Goal: Information Seeking & Learning: Learn about a topic

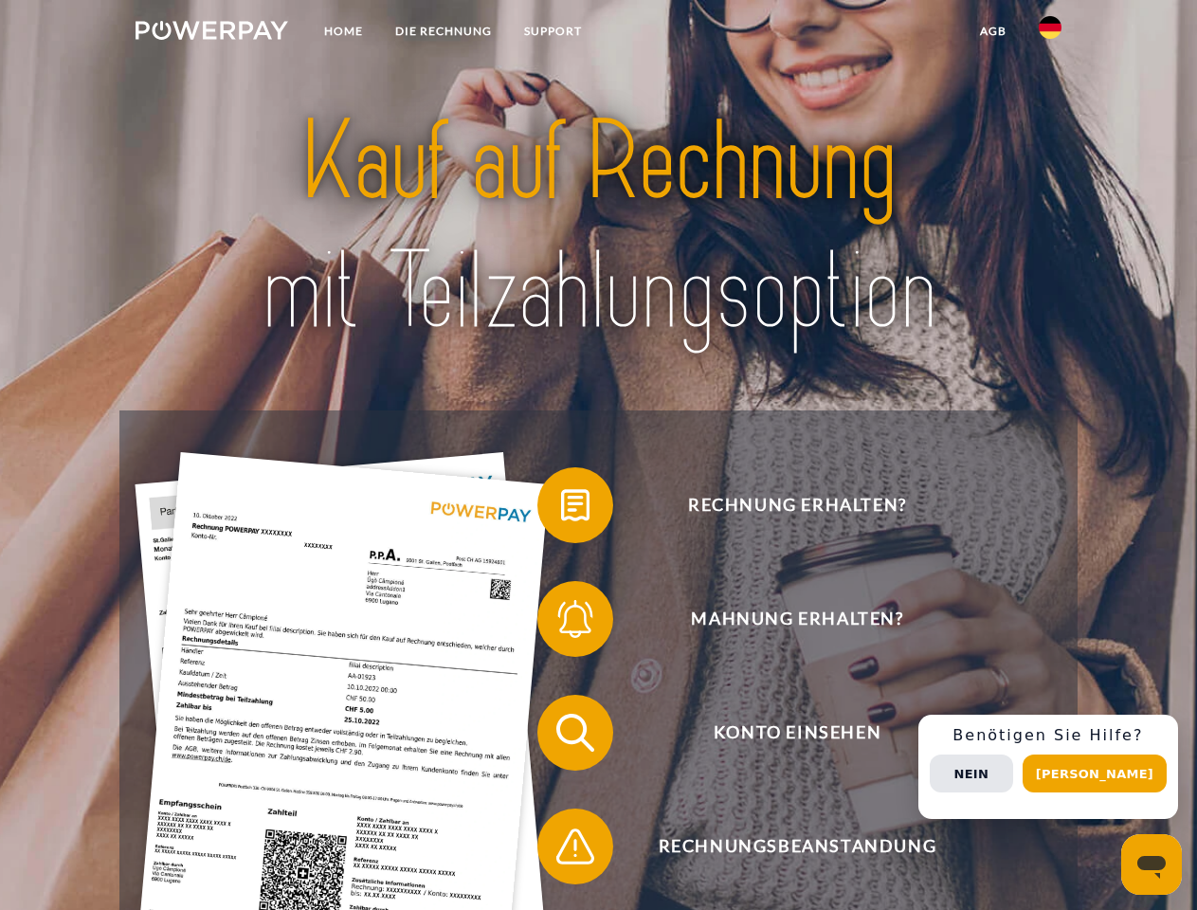
click at [211, 33] on img at bounding box center [212, 30] width 153 height 19
click at [1050, 33] on img at bounding box center [1050, 27] width 23 height 23
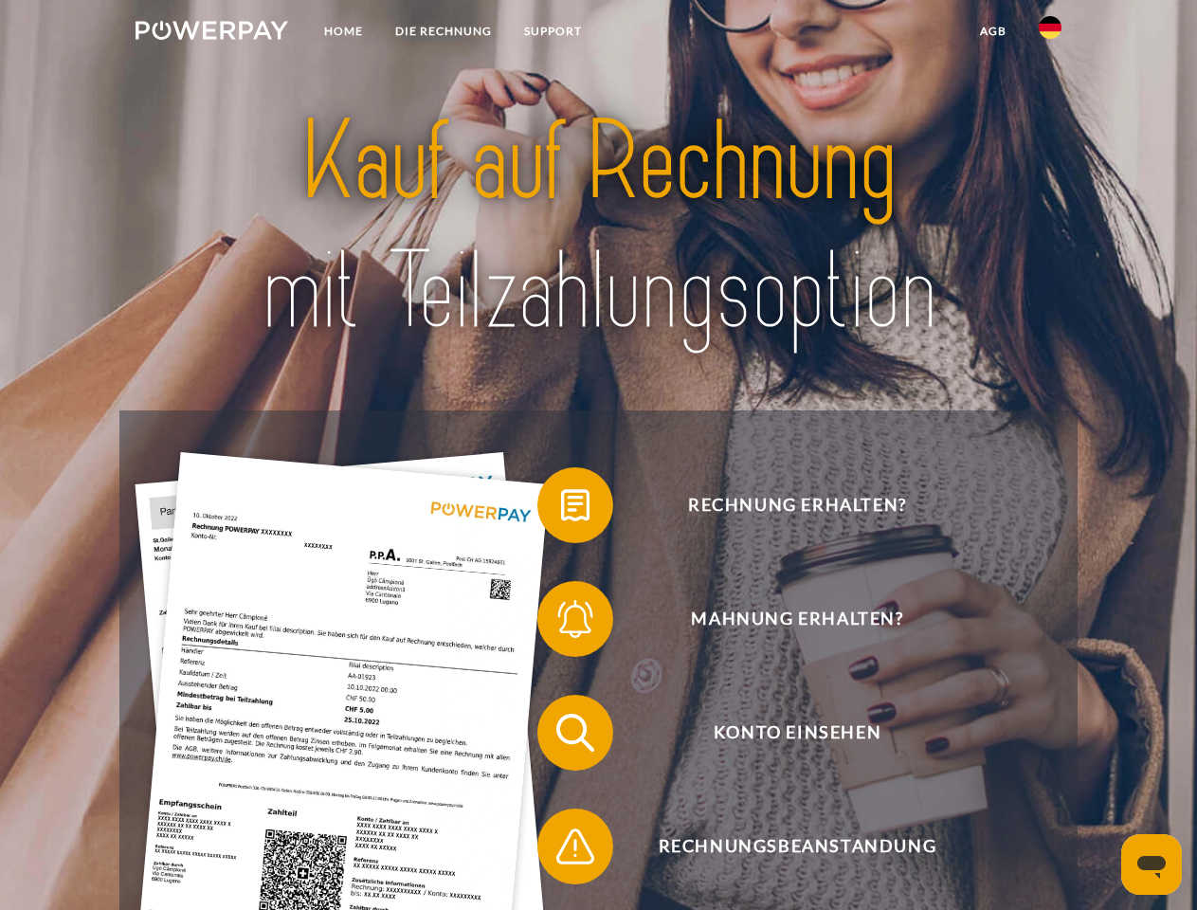
click at [993, 31] on link "agb" at bounding box center [993, 31] width 59 height 34
click at [561, 509] on span at bounding box center [547, 505] width 95 height 95
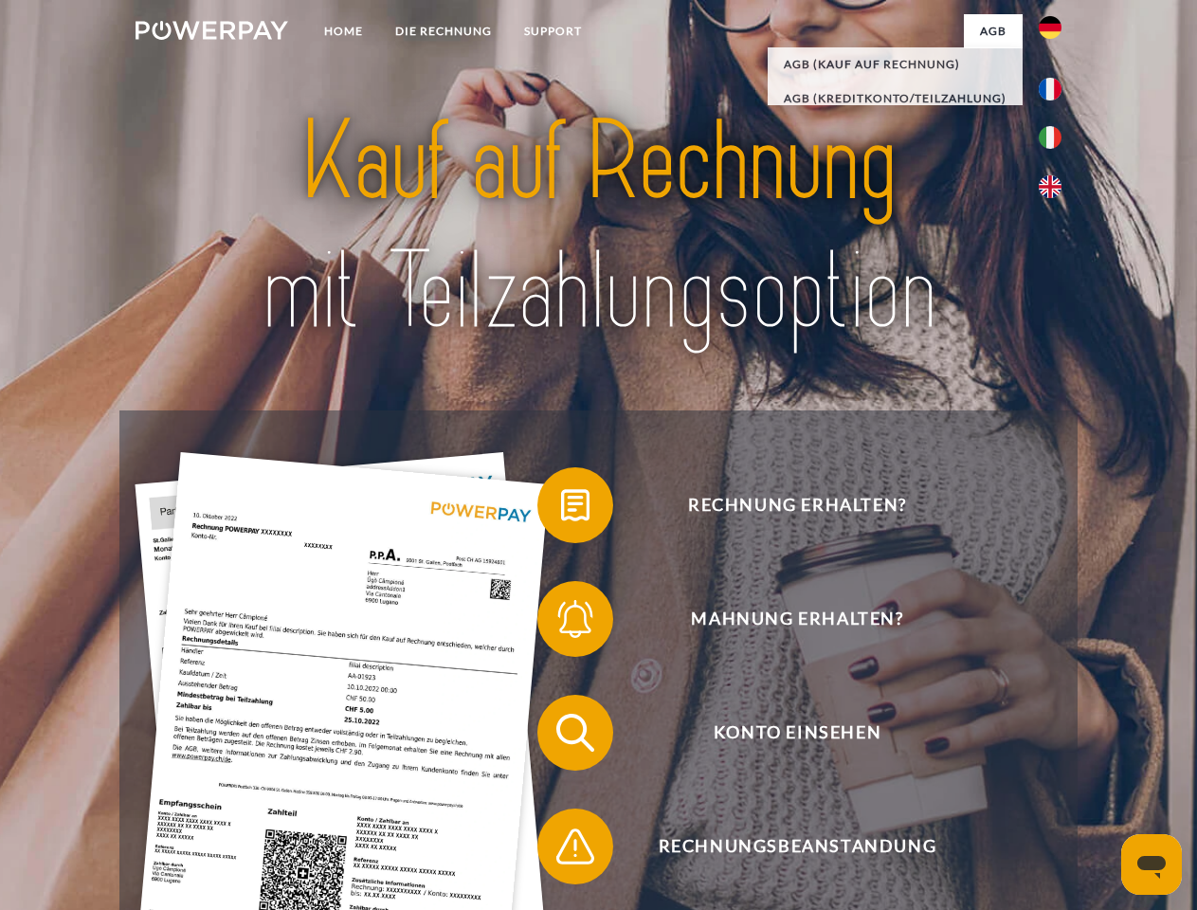
click at [561, 623] on span at bounding box center [547, 619] width 95 height 95
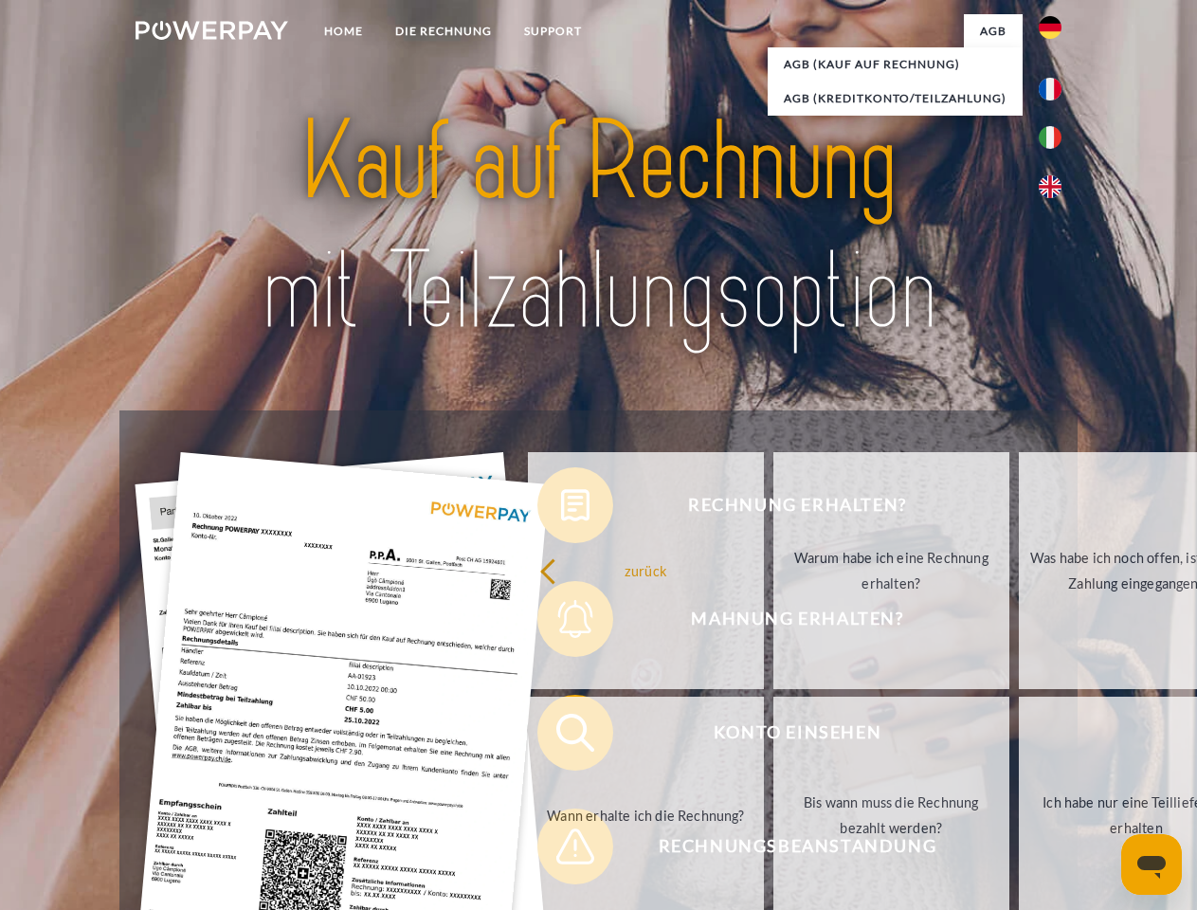
click at [774, 737] on link "Bis wann muss die Rechnung bezahlt werden?" at bounding box center [892, 815] width 236 height 237
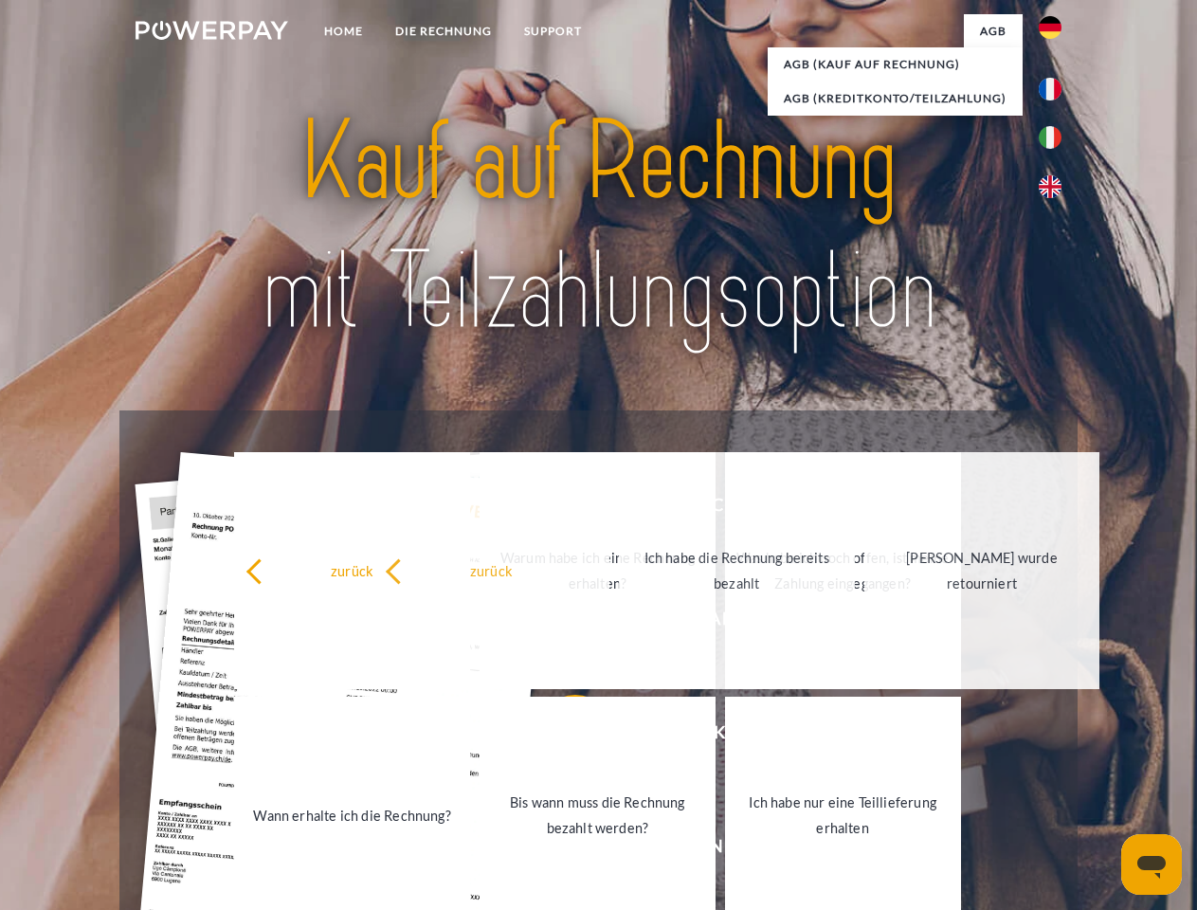
click at [725, 850] on link "Ich habe nur eine Teillieferung erhalten" at bounding box center [843, 815] width 236 height 237
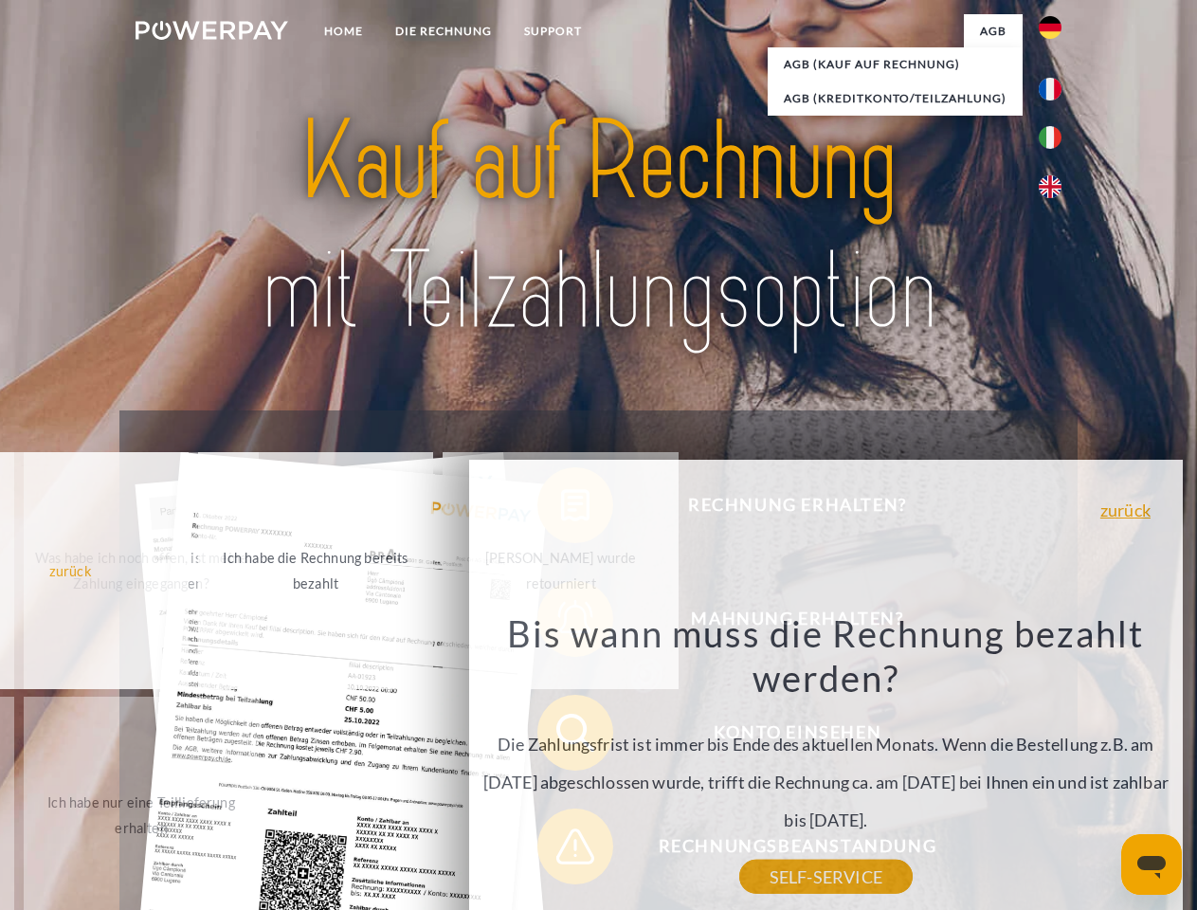
click at [1055, 767] on div "Rechnung erhalten? Mahnung erhalten? Konto einsehen" at bounding box center [598, 790] width 958 height 758
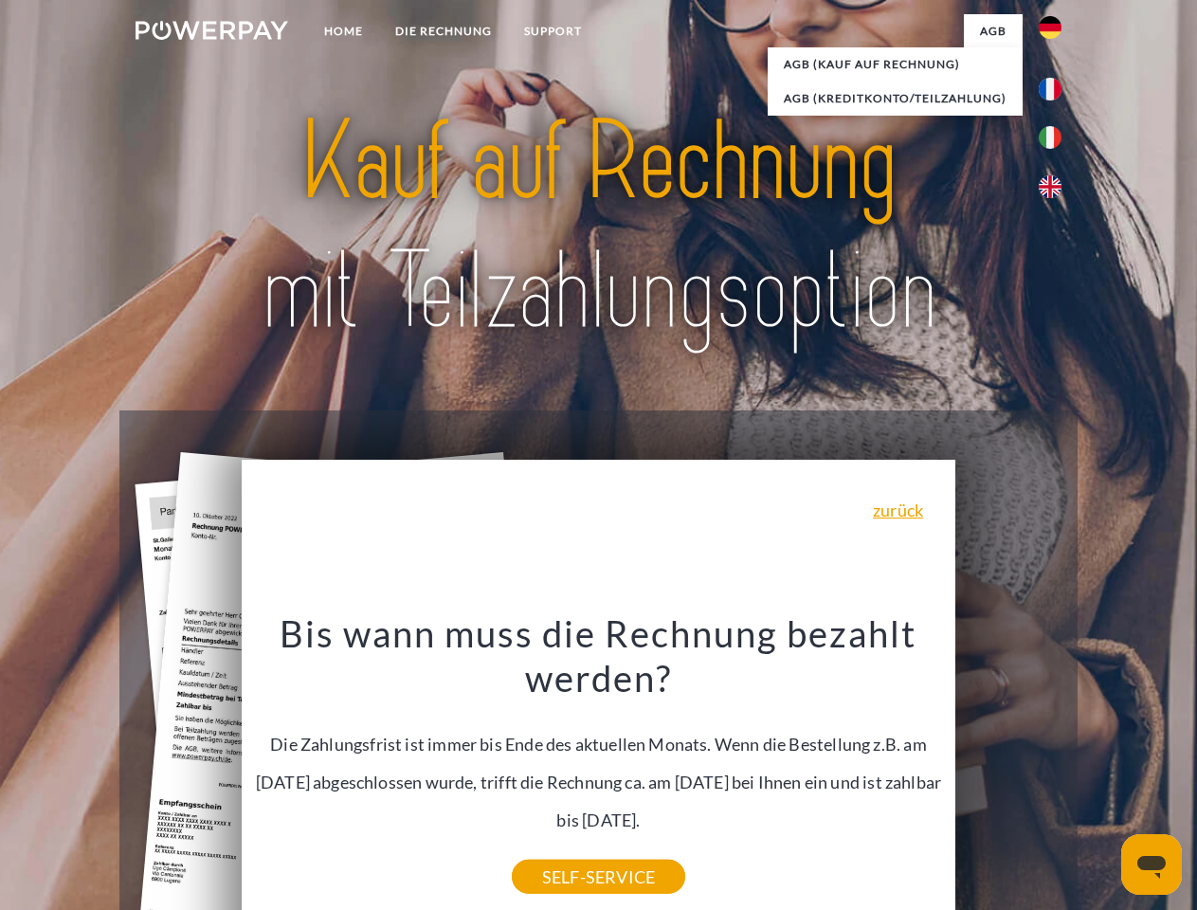
click at [1009, 771] on span "Konto einsehen" at bounding box center [797, 733] width 465 height 76
click at [1102, 774] on header "Home DIE RECHNUNG SUPPORT" at bounding box center [598, 654] width 1197 height 1309
